Goal: Information Seeking & Learning: Learn about a topic

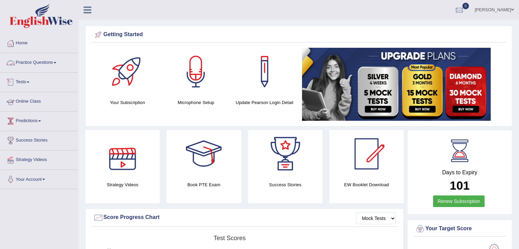
click at [56, 63] on link "Practice Questions" at bounding box center [39, 61] width 78 height 17
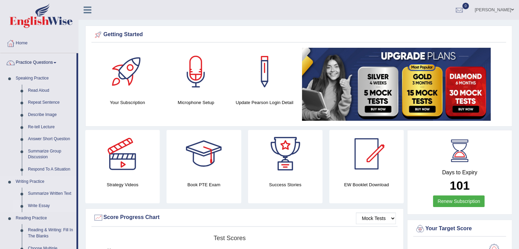
click at [55, 205] on link "Write Essay" at bounding box center [51, 206] width 52 height 12
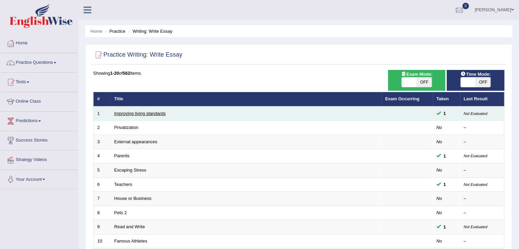
click at [146, 114] on link "Improving living standards" at bounding box center [140, 113] width 52 height 5
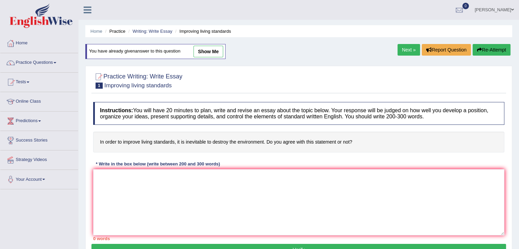
click at [212, 51] on link "show me" at bounding box center [208, 52] width 30 height 12
type textarea "The growing influence of improving living standards in our lives has sparked va…"
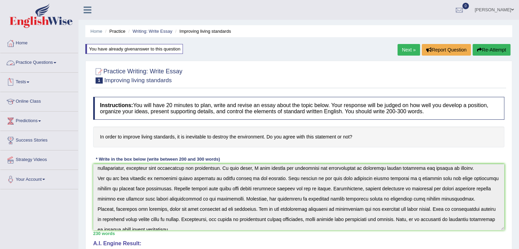
click at [56, 63] on link "Practice Questions" at bounding box center [39, 61] width 78 height 17
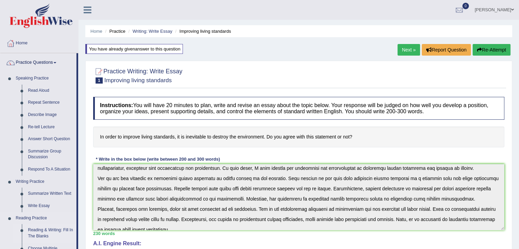
click at [60, 231] on link "Reading & Writing: Fill In The Blanks" at bounding box center [51, 233] width 52 height 18
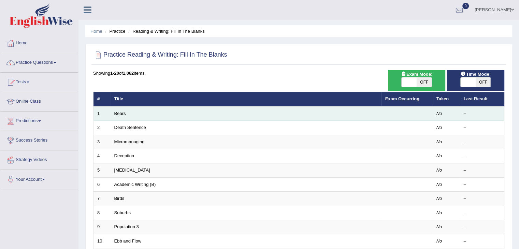
click at [118, 116] on td "Bears" at bounding box center [246, 113] width 271 height 14
click at [121, 111] on link "Bears" at bounding box center [120, 113] width 12 height 5
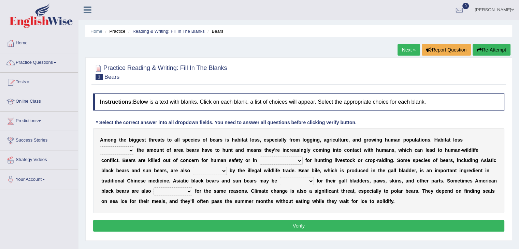
click at [132, 151] on select "increases reduces complies interacts" at bounding box center [117, 150] width 34 height 8
select select "increases"
click at [100, 146] on select "increases reduces complies interacts" at bounding box center [117, 150] width 34 height 8
click at [301, 160] on select "coalition retaliation appreciation disinformation" at bounding box center [281, 161] width 43 height 8
select select "disinformation"
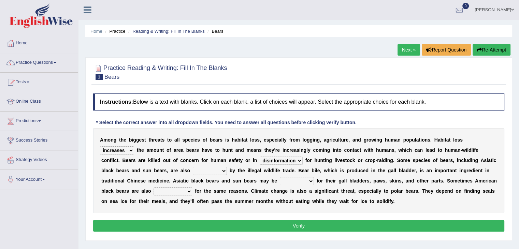
click at [260, 157] on select "coalition retaliation appreciation disinformation" at bounding box center [281, 161] width 43 height 8
click at [222, 170] on select "protected prohibited fattened threatened" at bounding box center [210, 171] width 34 height 8
select select "protected"
click at [193, 167] on select "protected prohibited fattened threatened" at bounding box center [210, 171] width 34 height 8
click at [310, 182] on select "poached squelched coached blenched" at bounding box center [297, 181] width 34 height 8
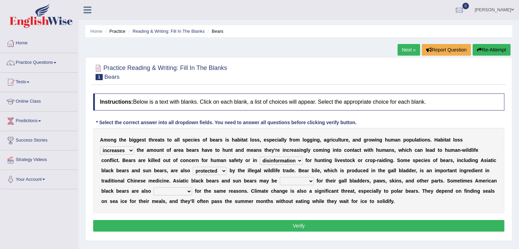
select select "coached"
click at [280, 177] on select "poached squelched coached blenched" at bounding box center [297, 181] width 34 height 8
click at [189, 193] on select "begot foreseen encountered targeted" at bounding box center [173, 191] width 39 height 8
select select "targeted"
click at [154, 187] on select "begot foreseen encountered targeted" at bounding box center [173, 191] width 39 height 8
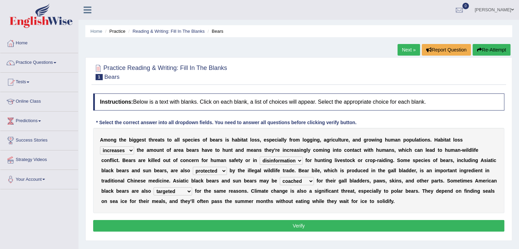
click at [333, 224] on button "Verify" at bounding box center [298, 226] width 411 height 12
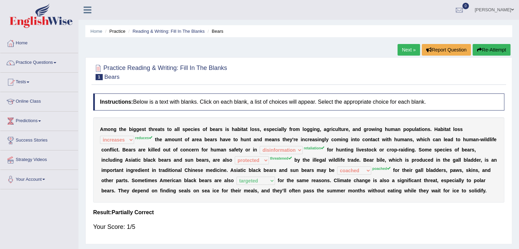
click at [403, 49] on link "Next »" at bounding box center [408, 50] width 23 height 12
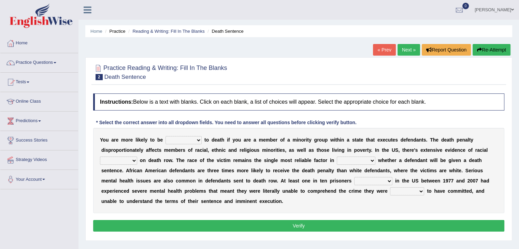
click at [198, 139] on select "penalized blamed complained sentenced" at bounding box center [183, 140] width 36 height 8
select select "penalized"
click at [165, 136] on select "penalized blamed complained sentenced" at bounding box center [183, 140] width 36 height 8
click at [135, 157] on select "bias equality appearance background" at bounding box center [118, 161] width 37 height 8
select select "equality"
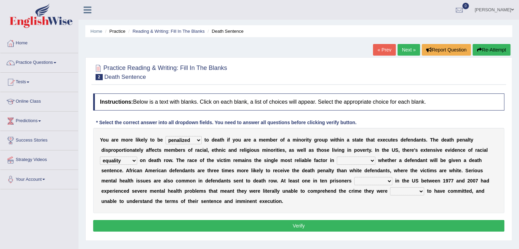
click at [100, 157] on select "bias equality appearance background" at bounding box center [118, 161] width 37 height 8
click at [373, 160] on select "determining adjoining undermining examining" at bounding box center [356, 161] width 39 height 8
select select "determining"
click at [337, 157] on select "determining adjoining undermining examining" at bounding box center [356, 161] width 39 height 8
click at [389, 180] on select "electrocuted persecuted executed captured" at bounding box center [373, 181] width 38 height 8
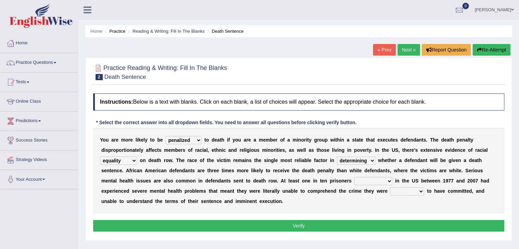
select select "captured"
click at [354, 177] on select "electrocuted persecuted executed captured" at bounding box center [373, 181] width 38 height 8
click at [421, 190] on select "alleged acclaimed persuaded claimed" at bounding box center [407, 191] width 34 height 8
select select "claimed"
click at [390, 187] on select "alleged acclaimed persuaded claimed" at bounding box center [407, 191] width 34 height 8
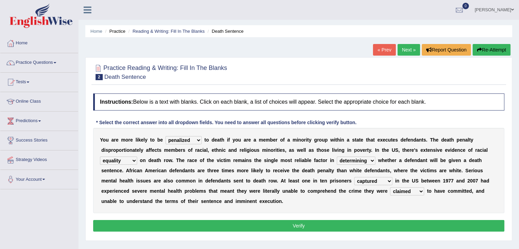
click at [134, 158] on select "bias equality appearance background" at bounding box center [118, 161] width 37 height 8
select select "bias"
click at [100, 157] on select "bias equality appearance background" at bounding box center [118, 161] width 37 height 8
click at [277, 229] on button "Verify" at bounding box center [298, 226] width 411 height 12
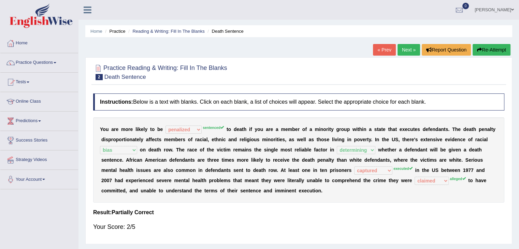
click at [408, 48] on link "Next »" at bounding box center [408, 50] width 23 height 12
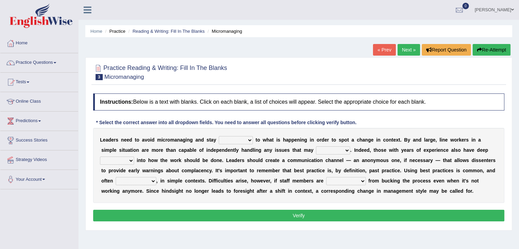
click at [250, 139] on select "complied connected precise concise" at bounding box center [236, 140] width 34 height 8
select select "connected"
click at [219, 136] on select "complied connected precise concise" at bounding box center [236, 140] width 34 height 8
click at [347, 150] on select "apprise rise encounter arise" at bounding box center [333, 150] width 34 height 8
select select "arise"
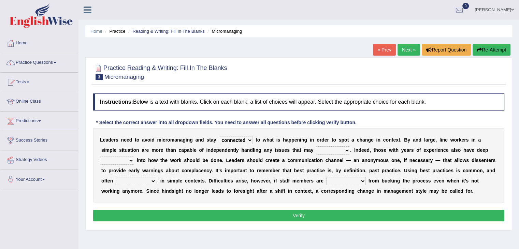
click at [316, 146] on select "apprise rise encounter arise" at bounding box center [333, 150] width 34 height 8
click at [130, 161] on select "incursion insight indignity indication" at bounding box center [117, 161] width 34 height 8
select select "insight"
click at [100, 157] on select "incursion insight indignity indication" at bounding box center [117, 161] width 34 height 8
click at [151, 182] on select "inappropriate apprehensive appropriate forbidden" at bounding box center [136, 181] width 41 height 8
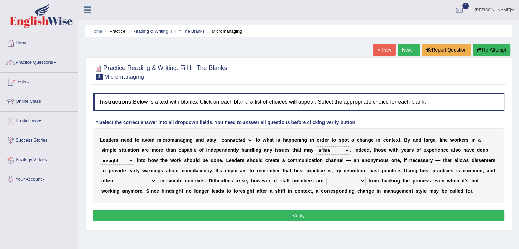
select select "appropriate"
click at [116, 177] on select "inappropriate apprehensive appropriate forbidden" at bounding box center [136, 181] width 41 height 8
click at [363, 181] on select "disarranged disinclined discouraged disintegrated" at bounding box center [346, 181] width 40 height 8
select select "discouraged"
click at [326, 177] on select "disarranged disinclined discouraged disintegrated" at bounding box center [346, 181] width 40 height 8
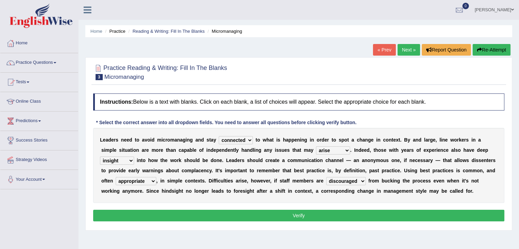
click at [152, 181] on select "inappropriate apprehensive appropriate forbidden" at bounding box center [136, 181] width 41 height 8
select select "inappropriate"
click at [116, 177] on select "inappropriate apprehensive appropriate forbidden" at bounding box center [136, 181] width 41 height 8
click at [290, 217] on button "Verify" at bounding box center [298, 216] width 411 height 12
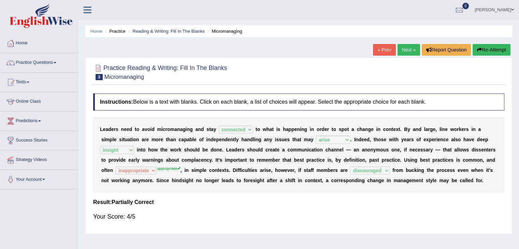
click at [408, 53] on link "Next »" at bounding box center [408, 50] width 23 height 12
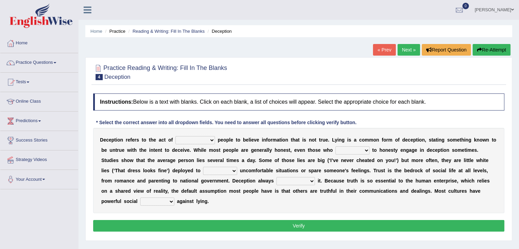
click at [213, 142] on select "discouraging forbidding detecting encouraging" at bounding box center [195, 140] width 40 height 8
select select "detecting"
click at [175, 136] on select "discouraging forbidding detecting encouraging" at bounding box center [195, 140] width 40 height 8
click at [367, 150] on select "describe prescribe inscribe subscribe" at bounding box center [352, 150] width 34 height 8
select select "subscribe"
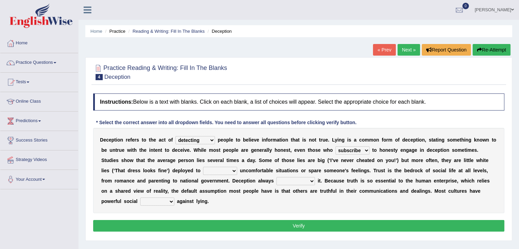
click at [335, 146] on select "describe prescribe inscribe subscribe" at bounding box center [352, 150] width 34 height 8
click at [233, 169] on select "contest illuminate disguise avoid" at bounding box center [220, 171] width 34 height 8
select select "avoid"
click at [203, 167] on select "contest illuminate disguise avoid" at bounding box center [220, 171] width 34 height 8
click at [312, 180] on select "undermines underscores undertakes underwrites" at bounding box center [295, 181] width 39 height 8
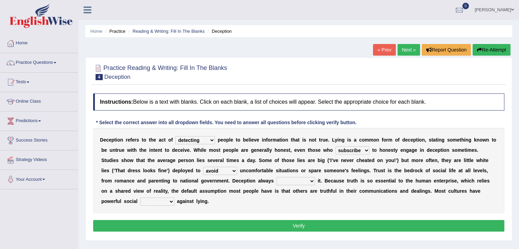
select select "undermines"
click at [276, 177] on select "undermines underscores undertakes underwrites" at bounding box center [295, 181] width 39 height 8
click at [175, 199] on b at bounding box center [175, 201] width 3 height 5
click at [170, 203] on select "ejections sanctions fractions inductions" at bounding box center [157, 202] width 34 height 8
select select "ejections"
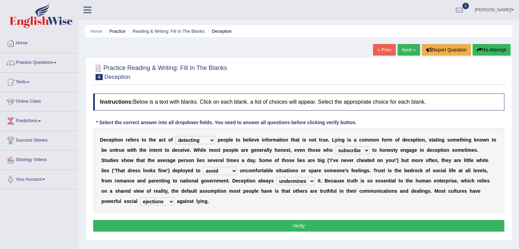
click at [140, 198] on select "ejections sanctions fractions inductions" at bounding box center [157, 202] width 34 height 8
click at [294, 226] on button "Verify" at bounding box center [298, 226] width 411 height 12
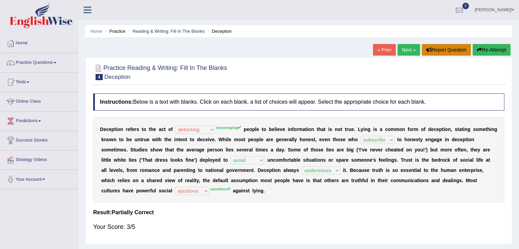
click at [430, 50] on button "Report Question" at bounding box center [446, 50] width 49 height 12
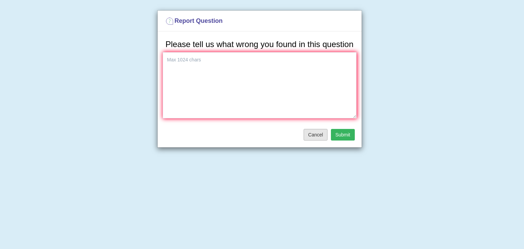
click at [319, 135] on button "Cancel" at bounding box center [316, 135] width 24 height 12
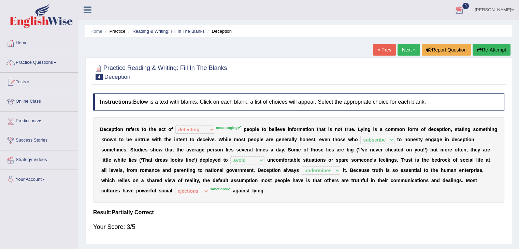
click at [500, 50] on button "Re-Attempt" at bounding box center [492, 50] width 38 height 12
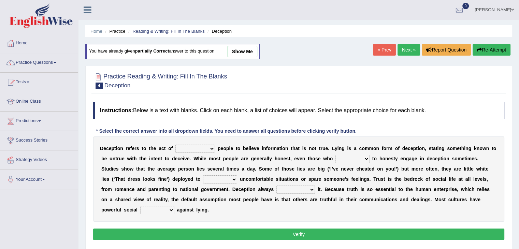
click at [213, 146] on select "discouraging forbidding detecting encouraging" at bounding box center [195, 149] width 40 height 8
click at [410, 47] on link "Next »" at bounding box center [408, 50] width 23 height 12
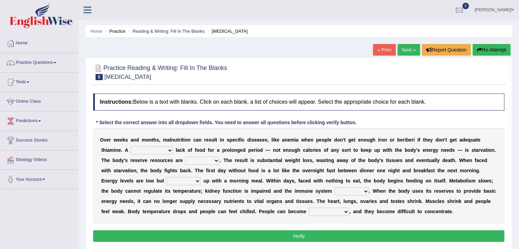
click at [171, 149] on select "severe distinguishing proper distinctive" at bounding box center [152, 150] width 42 height 8
select select "distinguishing"
click at [131, 146] on select "severe distinguishing proper distinctive" at bounding box center [152, 150] width 42 height 8
click at [217, 159] on select "obsoleted depleted pelleted deleted" at bounding box center [202, 161] width 34 height 8
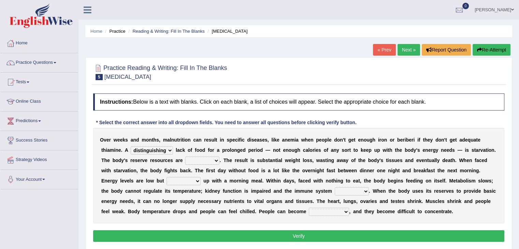
click at [217, 159] on select "obsoleted depleted pelleted deleted" at bounding box center [202, 161] width 34 height 8
select select "obsoleted"
click at [185, 157] on select "obsoleted depleted pelleted deleted" at bounding box center [202, 161] width 34 height 8
click at [197, 179] on select "feed come chill pick" at bounding box center [184, 181] width 34 height 8
select select "pick"
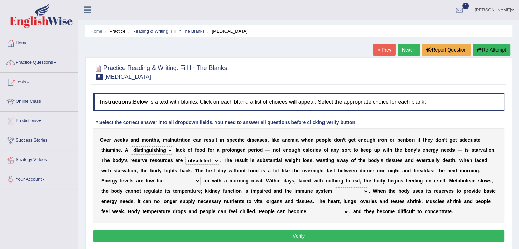
click at [167, 177] on select "feed come chill pick" at bounding box center [184, 181] width 34 height 8
click at [364, 190] on select "deepens deafens weakens surpasses" at bounding box center [352, 191] width 34 height 8
select select "weakens"
click at [335, 187] on select "deepens deafens weakens surpasses" at bounding box center [352, 191] width 34 height 8
click at [346, 212] on select "irritable commutable indisputable transportable" at bounding box center [329, 212] width 40 height 8
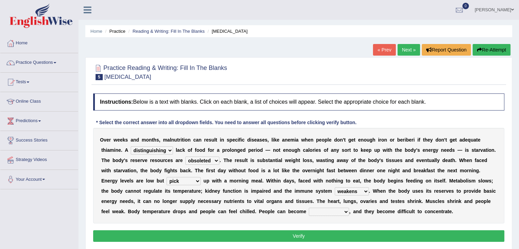
select select "irritable"
click at [309, 208] on select "irritable commutable indisputable transportable" at bounding box center [329, 212] width 40 height 8
click at [199, 180] on select "feed come chill pick" at bounding box center [184, 181] width 34 height 8
select select "feed"
click at [167, 177] on select "feed come chill pick" at bounding box center [184, 181] width 34 height 8
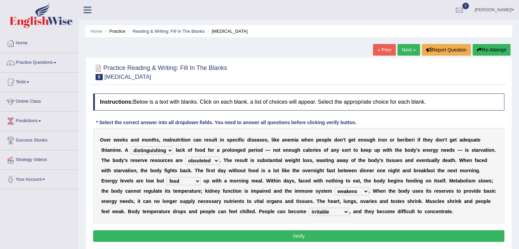
click at [296, 237] on button "Verify" at bounding box center [298, 236] width 411 height 12
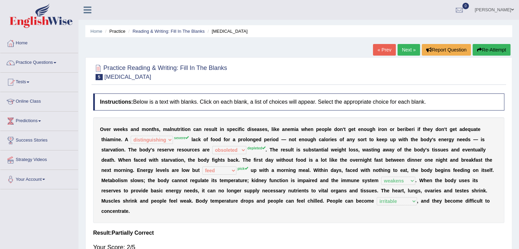
click at [410, 49] on link "Next »" at bounding box center [408, 50] width 23 height 12
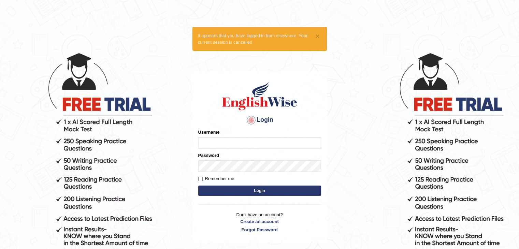
type input "sabitra"
click at [263, 189] on button "Login" at bounding box center [259, 191] width 123 height 10
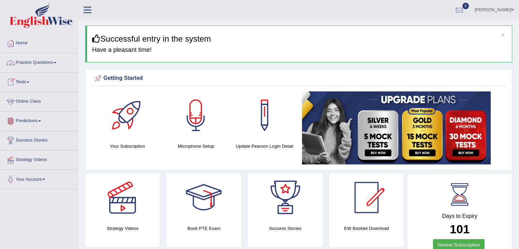
click at [58, 60] on link "Practice Questions" at bounding box center [39, 61] width 78 height 17
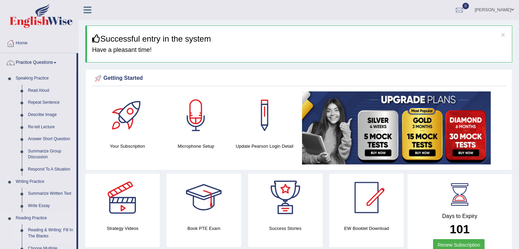
click at [63, 229] on link "Reading & Writing: Fill In The Blanks" at bounding box center [51, 233] width 52 height 18
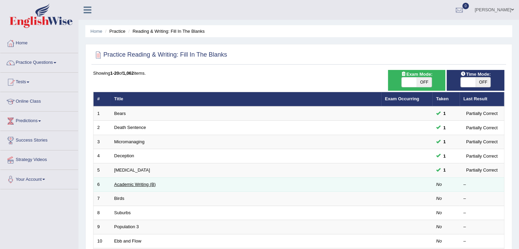
click at [146, 186] on link "Academic Writing (B)" at bounding box center [135, 184] width 42 height 5
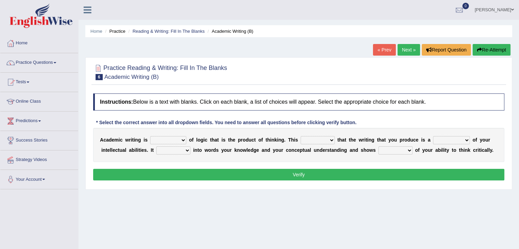
click at [186, 140] on select "expectation entitlement expression exchange" at bounding box center [168, 140] width 36 height 8
click at [150, 136] on select "expectation entitlement expression exchange" at bounding box center [168, 140] width 36 height 8
click at [333, 139] on select "means questions stipulates answers" at bounding box center [318, 140] width 34 height 8
click at [185, 140] on select "expectation entitlement expression exchange" at bounding box center [168, 140] width 36 height 8
select select "entitlement"
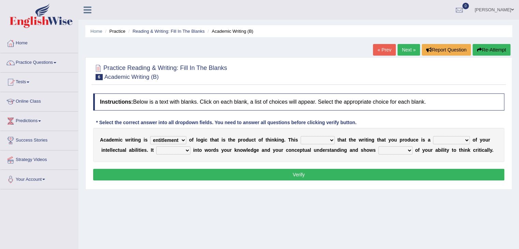
click at [150, 136] on select "expectation entitlement expression exchange" at bounding box center [168, 140] width 36 height 8
click at [330, 139] on select "means questions stipulates answers" at bounding box center [318, 140] width 34 height 8
select select "means"
click at [301, 136] on select "means questions stipulates answers" at bounding box center [318, 140] width 34 height 8
click at [467, 140] on select "redundancy mission credit reflection" at bounding box center [451, 140] width 37 height 8
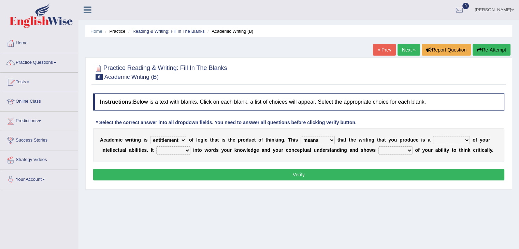
select select "credit"
click at [433, 136] on select "redundancy mission credit reflection" at bounding box center [451, 140] width 37 height 8
click at [187, 150] on select "enriches shows allows puts" at bounding box center [173, 150] width 34 height 8
click at [156, 146] on select "enriches shows allows puts" at bounding box center [173, 150] width 34 height 8
click at [186, 150] on select "enriches shows allows puts" at bounding box center [173, 150] width 34 height 8
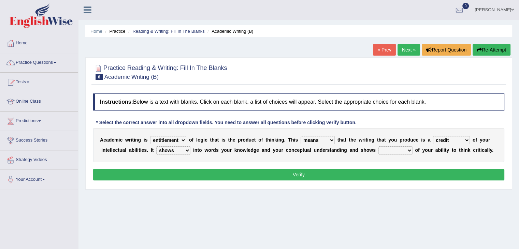
select select "allows"
click at [156, 146] on select "enriches shows allows puts" at bounding box center [173, 150] width 34 height 8
click at [410, 150] on select "hassle excuse capacity evidence" at bounding box center [395, 150] width 34 height 8
select select "evidence"
click at [378, 146] on select "hassle excuse capacity evidence" at bounding box center [395, 150] width 34 height 8
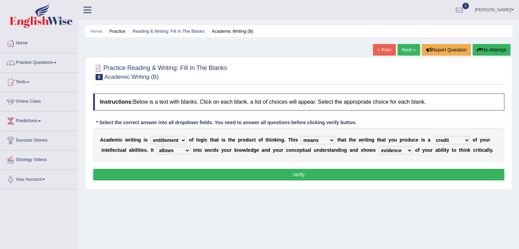
click at [354, 170] on button "Verify" at bounding box center [298, 175] width 411 height 12
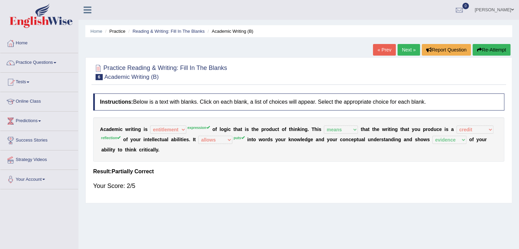
click at [410, 52] on link "Next »" at bounding box center [408, 50] width 23 height 12
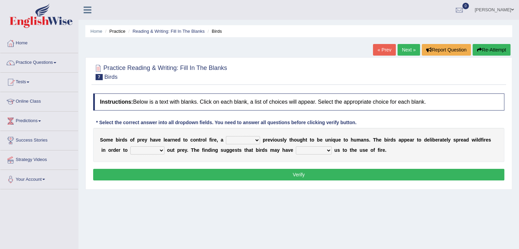
click at [258, 141] on select "question profile tale skill" at bounding box center [243, 140] width 34 height 8
select select "skill"
click at [226, 136] on select "question profile tale skill" at bounding box center [243, 140] width 34 height 8
click at [159, 149] on select "prevent limit span flush" at bounding box center [147, 150] width 34 height 8
click at [330, 149] on select "prophesied beaten transmitted forced" at bounding box center [314, 150] width 36 height 8
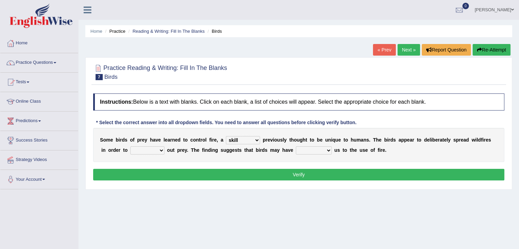
select select "transmitted"
click at [296, 146] on select "prophesied beaten transmitted forced" at bounding box center [314, 150] width 36 height 8
click at [161, 147] on select "prevent limit span flush" at bounding box center [147, 150] width 34 height 8
select select "limit"
click at [130, 146] on select "prevent limit span flush" at bounding box center [147, 150] width 34 height 8
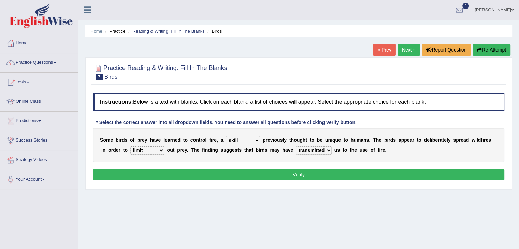
click at [282, 173] on button "Verify" at bounding box center [298, 175] width 411 height 12
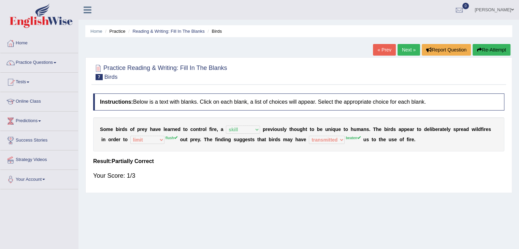
click at [405, 52] on link "Next »" at bounding box center [408, 50] width 23 height 12
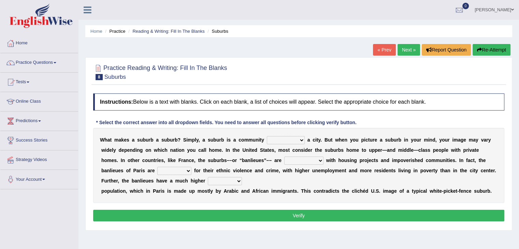
click at [301, 139] on select "lying locating situating surrounding" at bounding box center [286, 140] width 38 height 8
select select "locating"
click at [267, 136] on select "lying locating situating surrounding" at bounding box center [286, 140] width 38 height 8
click at [319, 159] on select "antonymous antibiotic synonymous synthetic" at bounding box center [303, 161] width 39 height 8
select select "antibiotic"
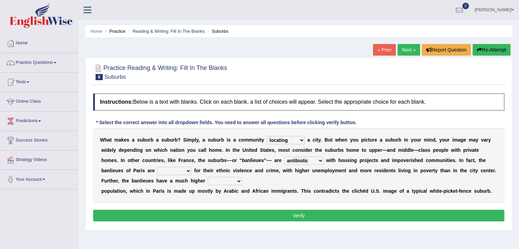
click at [284, 157] on select "antonymous antibiotic synonymous synthetic" at bounding box center [303, 161] width 39 height 8
click at [189, 171] on select "clamorous sensitive famous notorious" at bounding box center [174, 171] width 34 height 8
click at [319, 161] on select "antonymous antibiotic synonymous synthetic" at bounding box center [303, 161] width 39 height 8
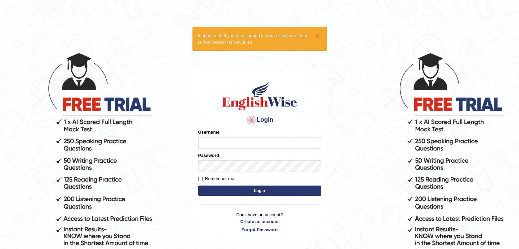
type input "[PERSON_NAME]"
click at [268, 190] on button "Login" at bounding box center [259, 191] width 123 height 10
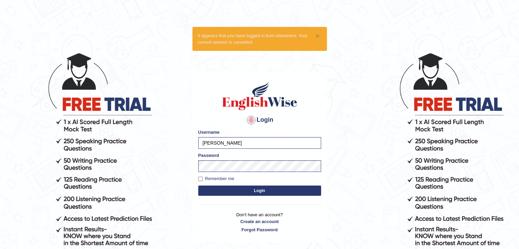
click at [268, 190] on button "Login" at bounding box center [259, 191] width 123 height 10
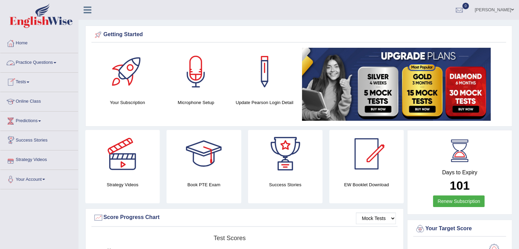
click at [54, 62] on link "Practice Questions" at bounding box center [39, 61] width 78 height 17
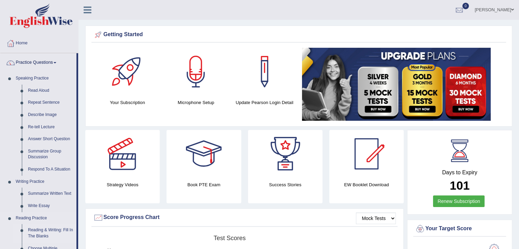
click at [62, 233] on link "Reading & Writing: Fill In The Blanks" at bounding box center [51, 233] width 52 height 18
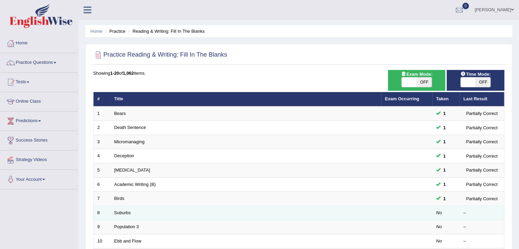
click at [127, 214] on td "Suburbs" at bounding box center [246, 213] width 271 height 14
click at [124, 213] on link "Suburbs" at bounding box center [122, 212] width 16 height 5
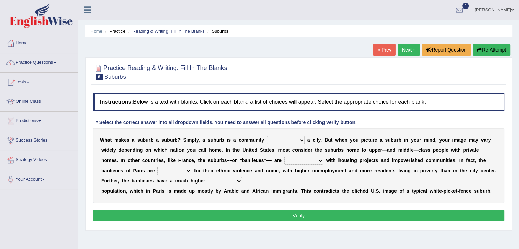
click at [303, 140] on select "lying locating situating surrounding" at bounding box center [286, 140] width 38 height 8
select select "locating"
click at [267, 136] on select "lying locating situating surrounding" at bounding box center [286, 140] width 38 height 8
click at [319, 160] on select "antonymous antibiotic synonymous synthetic" at bounding box center [303, 161] width 39 height 8
select select "synthetic"
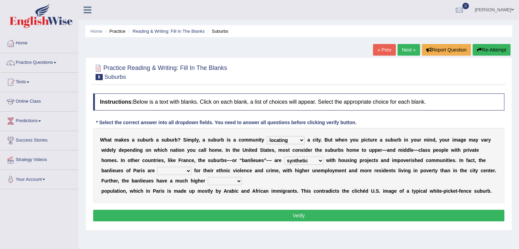
click at [284, 157] on select "antonymous antibiotic synonymous synthetic" at bounding box center [303, 161] width 39 height 8
click at [184, 171] on select "clamorous sensitive famous notorious" at bounding box center [174, 171] width 34 height 8
select select "famous"
click at [157, 167] on select "clamorous sensitive famous notorious" at bounding box center [174, 171] width 34 height 8
click at [238, 179] on select "local young immigrant senior" at bounding box center [225, 181] width 34 height 8
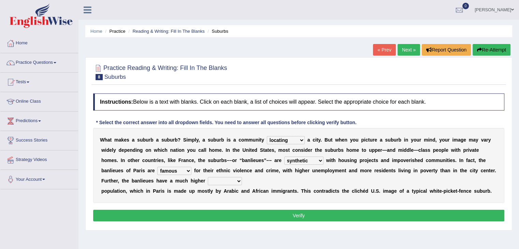
select select "immigrant"
click at [208, 177] on select "local young immigrant senior" at bounding box center [225, 181] width 34 height 8
click at [283, 215] on button "Verify" at bounding box center [298, 216] width 411 height 12
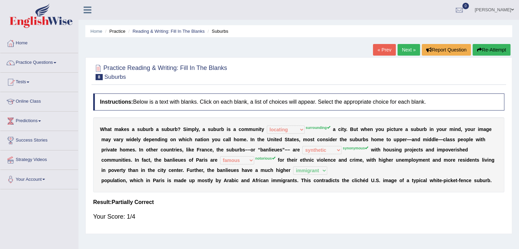
click at [405, 54] on link "Next »" at bounding box center [408, 50] width 23 height 12
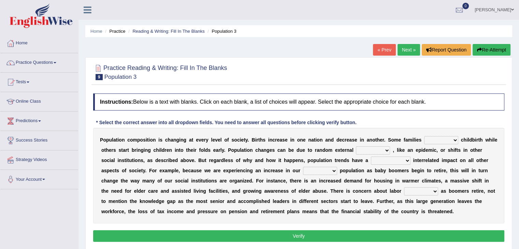
click at [456, 137] on select "demand default deliver delay" at bounding box center [441, 140] width 34 height 8
click at [390, 149] on b at bounding box center [391, 149] width 3 height 5
click at [388, 148] on select "variations fortune formation forces" at bounding box center [373, 150] width 34 height 8
select select "formation"
click at [356, 146] on select "variations fortune formation forces" at bounding box center [373, 150] width 34 height 8
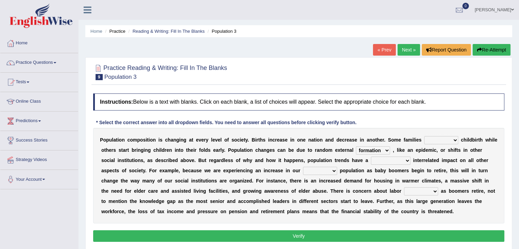
click at [408, 161] on select "tremendous tenuous tremulous spontaneous" at bounding box center [391, 161] width 40 height 8
select select "spontaneous"
click at [371, 157] on select "tremendous tenuous tremulous spontaneous" at bounding box center [391, 161] width 40 height 8
click at [334, 171] on select "tertiary senior junior primary" at bounding box center [320, 171] width 34 height 8
select select "primary"
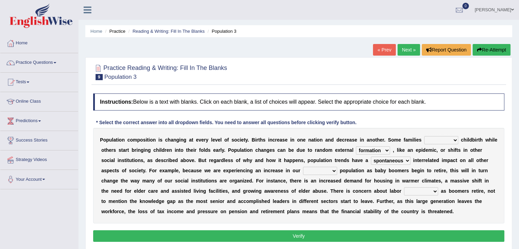
click at [303, 167] on select "tertiary senior junior primary" at bounding box center [320, 171] width 34 height 8
click at [434, 194] on select "shortcuts shortfalls shortages shorthand" at bounding box center [421, 191] width 34 height 8
select select "shortages"
click at [404, 187] on select "shortcuts shortfalls shortages shorthand" at bounding box center [421, 191] width 34 height 8
click at [454, 138] on select "demand default deliver delay" at bounding box center [441, 140] width 34 height 8
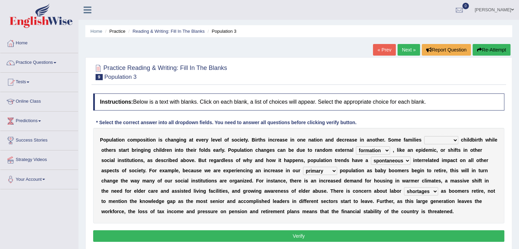
select select "delay"
click at [424, 136] on select "demand default deliver delay" at bounding box center [441, 140] width 34 height 8
click at [359, 233] on button "Verify" at bounding box center [298, 236] width 411 height 12
